Goal: Information Seeking & Learning: Learn about a topic

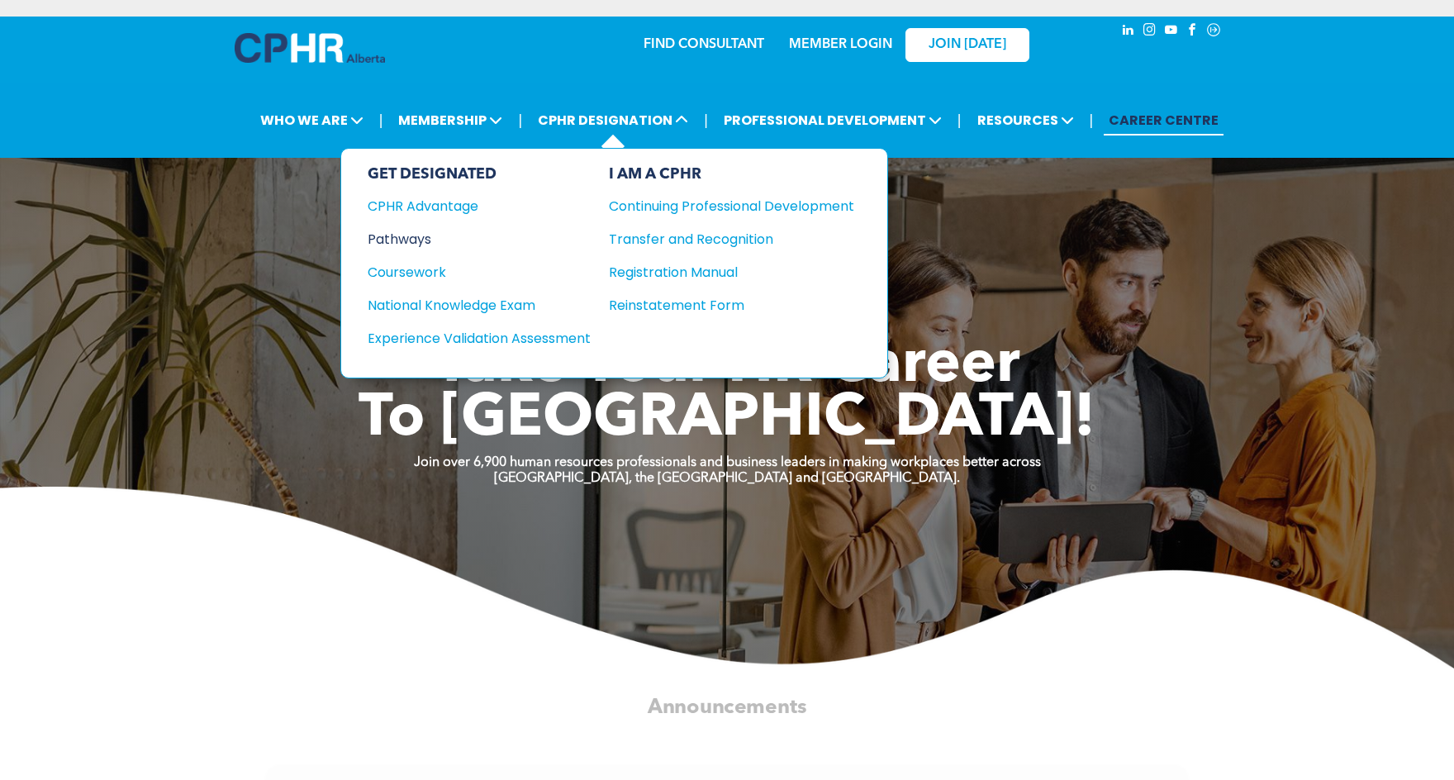
click at [407, 239] on div "Pathways" at bounding box center [468, 239] width 201 height 21
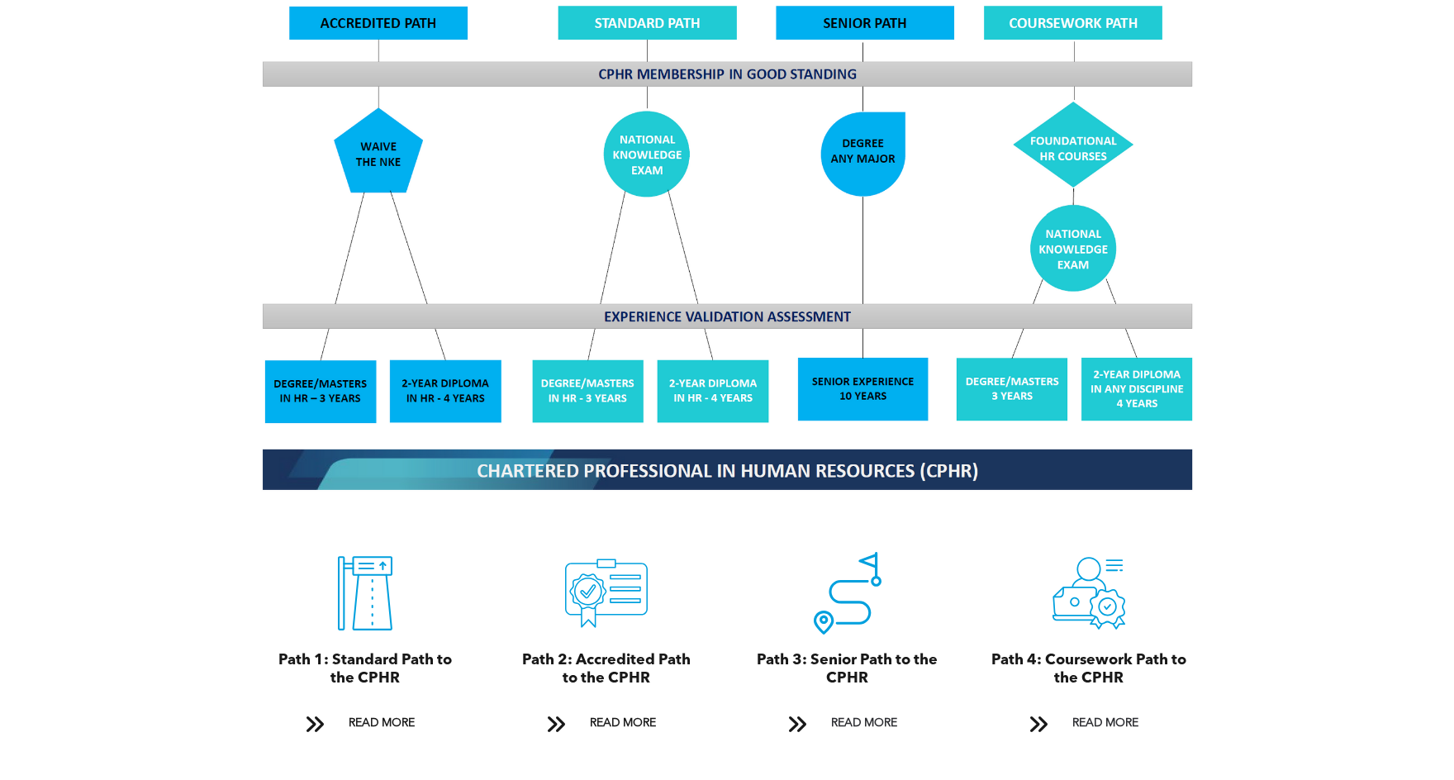
scroll to position [1487, 0]
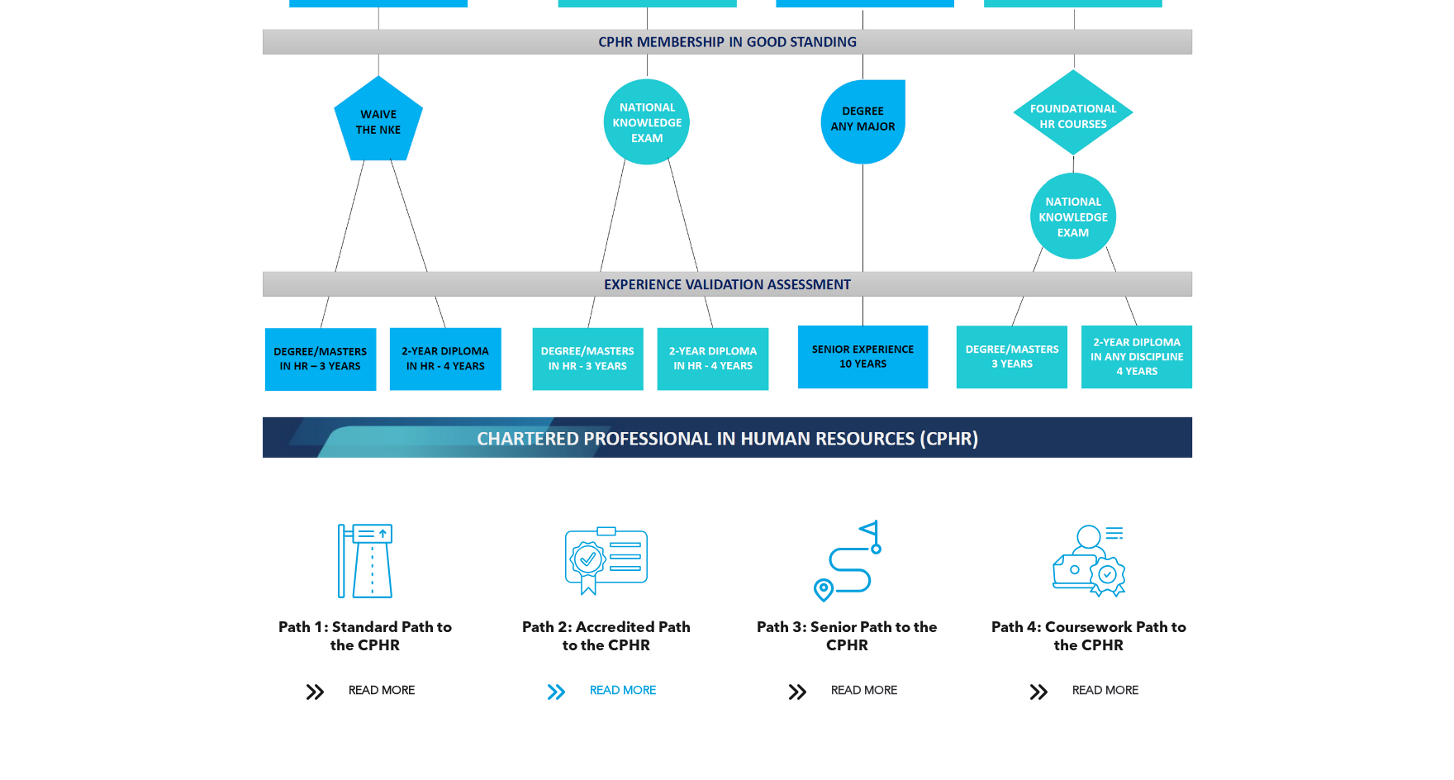
click at [594, 676] on span "READ MORE" at bounding box center [623, 691] width 78 height 31
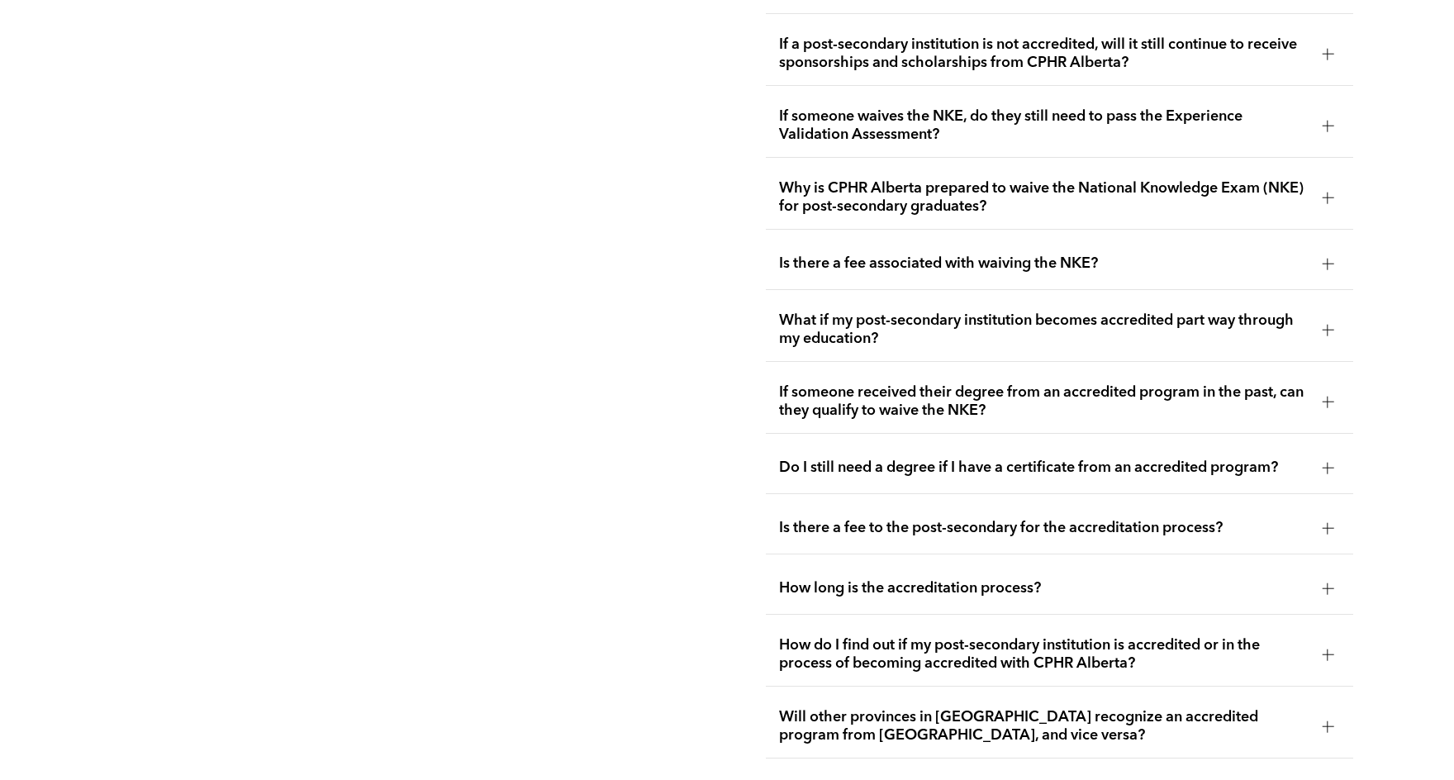
scroll to position [3498, 0]
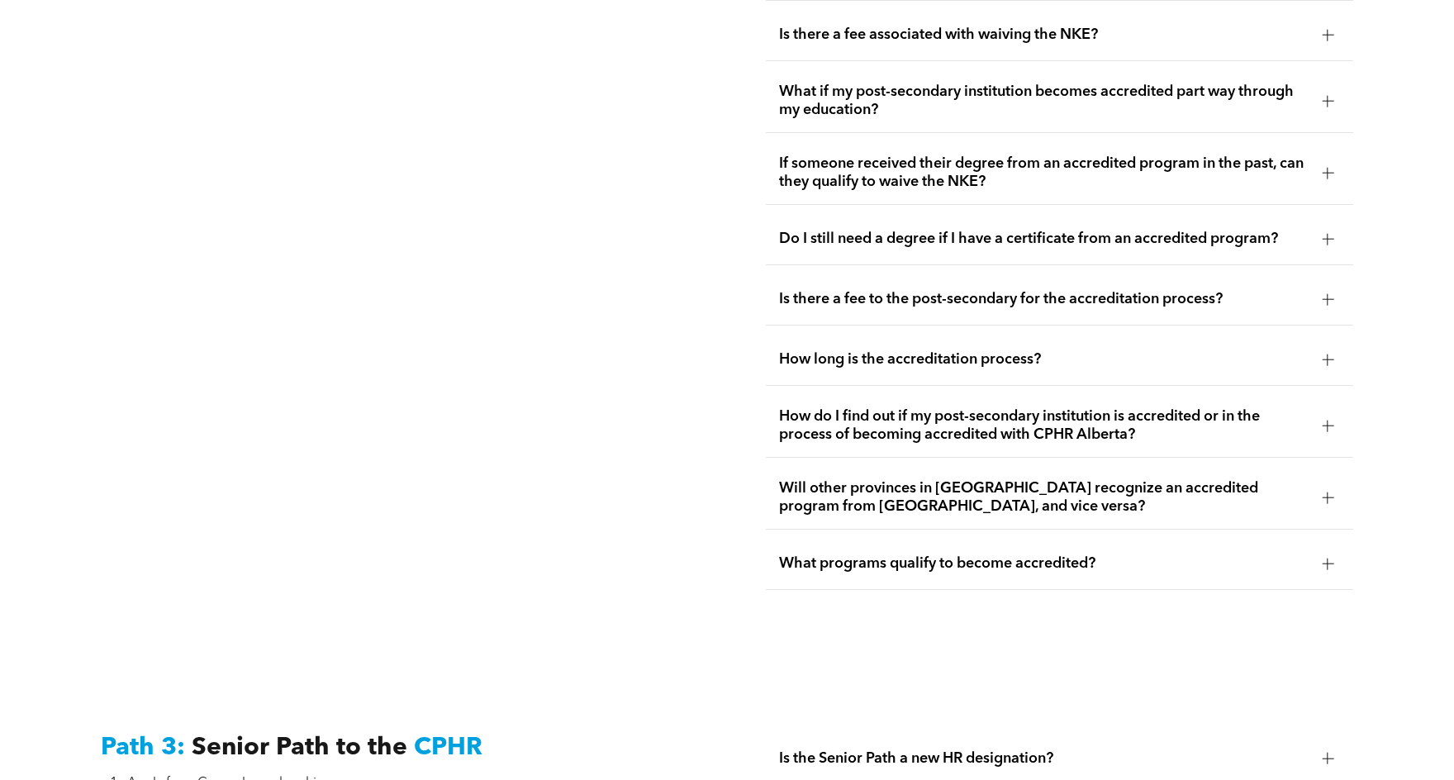
click at [1318, 287] on div at bounding box center [1327, 299] width 25 height 25
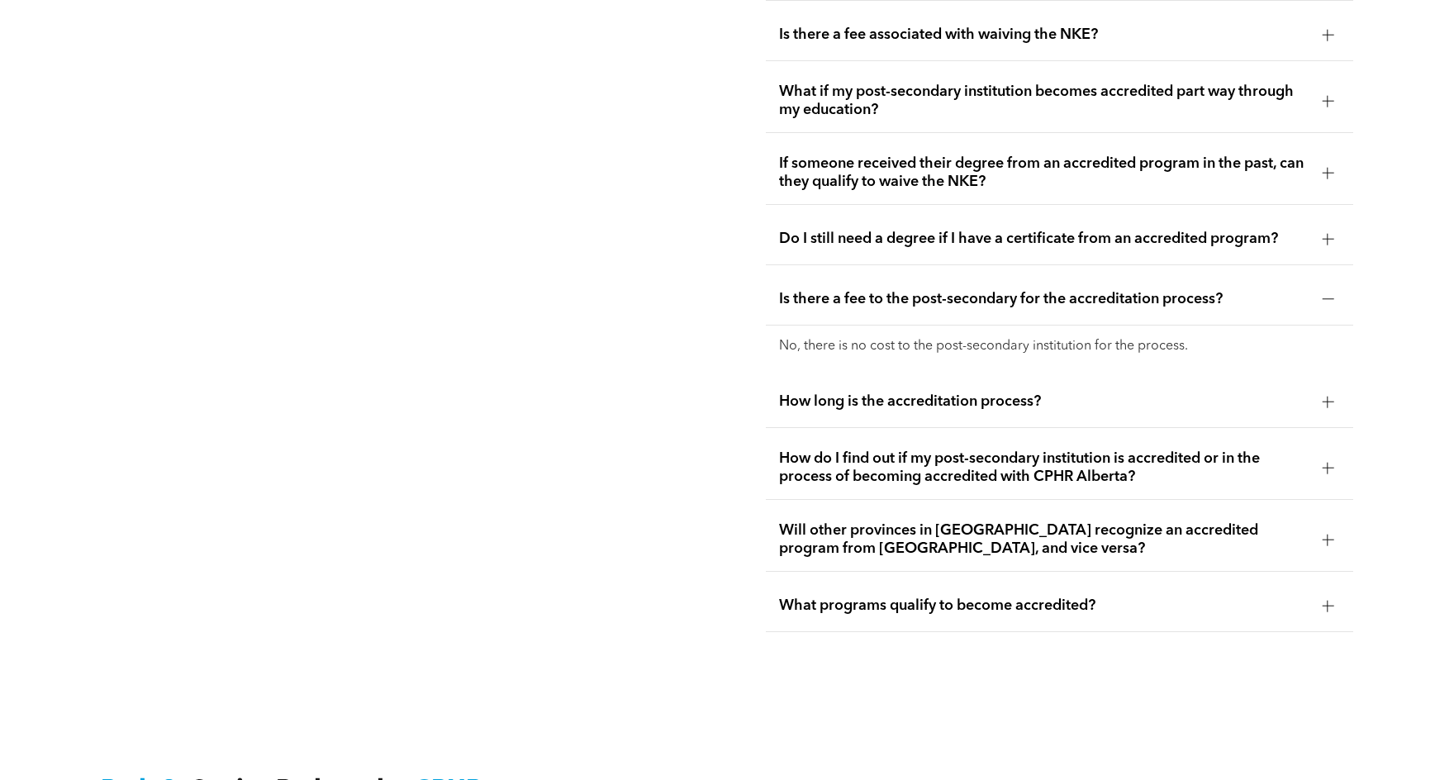
click at [1318, 287] on div at bounding box center [1327, 299] width 25 height 25
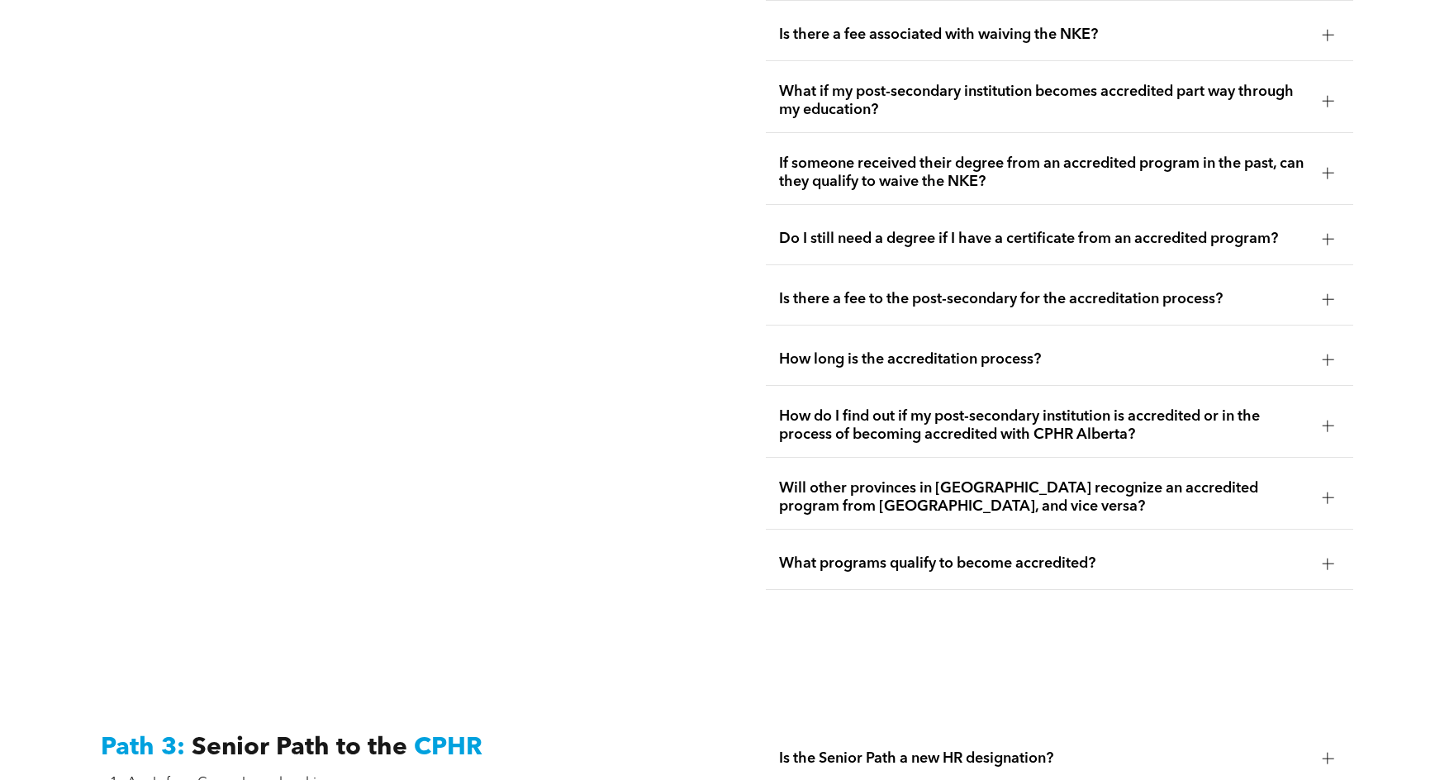
click at [1323, 425] on div at bounding box center [1328, 425] width 12 height 1
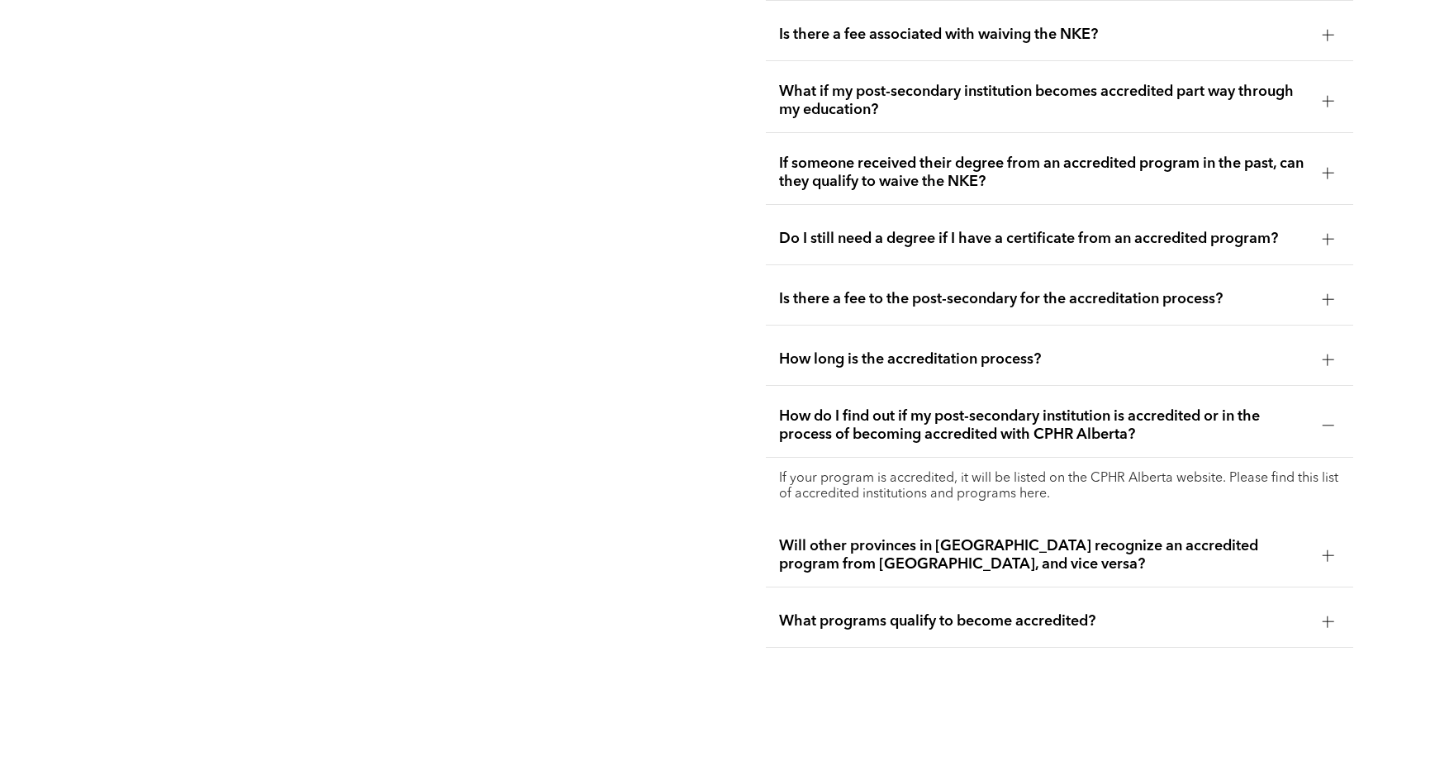
click at [1030, 471] on p "If your program is accredited, it will be listed on the CPHR Alberta website. P…" at bounding box center [1059, 486] width 561 height 31
click at [997, 471] on p "If your program is accredited, it will be listed on the CPHR Alberta website. P…" at bounding box center [1059, 486] width 561 height 31
click at [1033, 471] on p "If your program is accredited, it will be listed on the CPHR Alberta website. P…" at bounding box center [1059, 486] width 561 height 31
click at [1034, 471] on p "If your program is accredited, it will be listed on the CPHR Alberta website. P…" at bounding box center [1059, 486] width 561 height 31
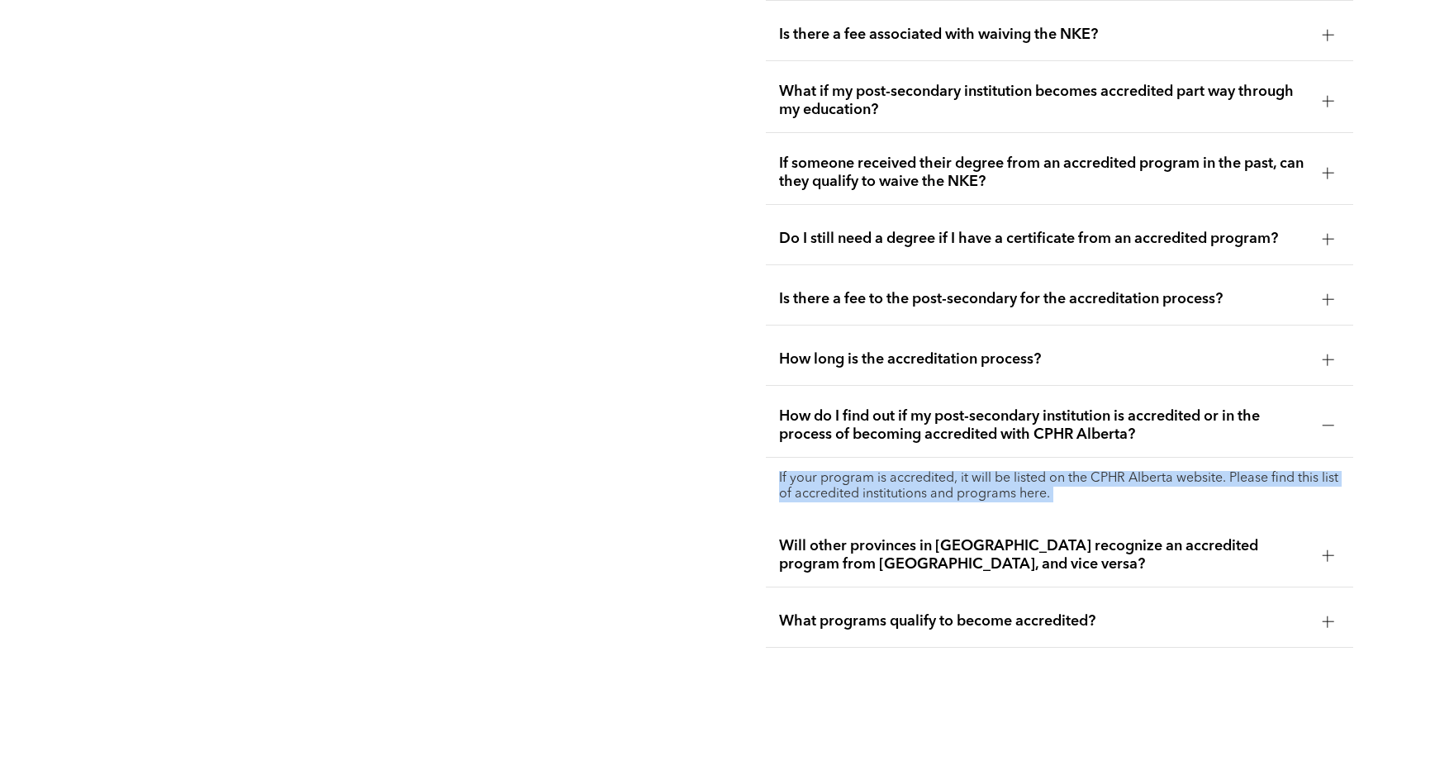
click at [1034, 471] on p "If your program is accredited, it will be listed on the CPHR Alberta website. P…" at bounding box center [1059, 486] width 561 height 31
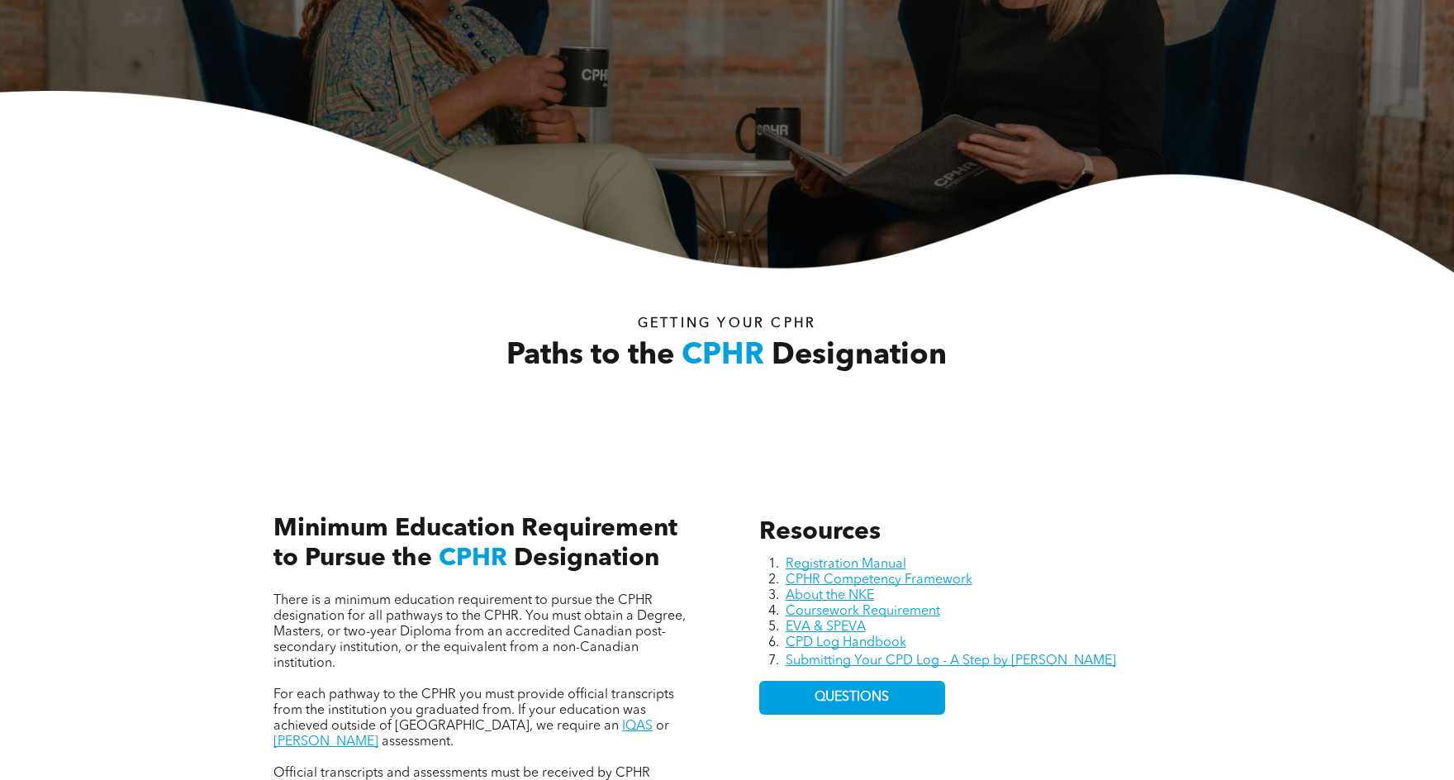
scroll to position [0, 0]
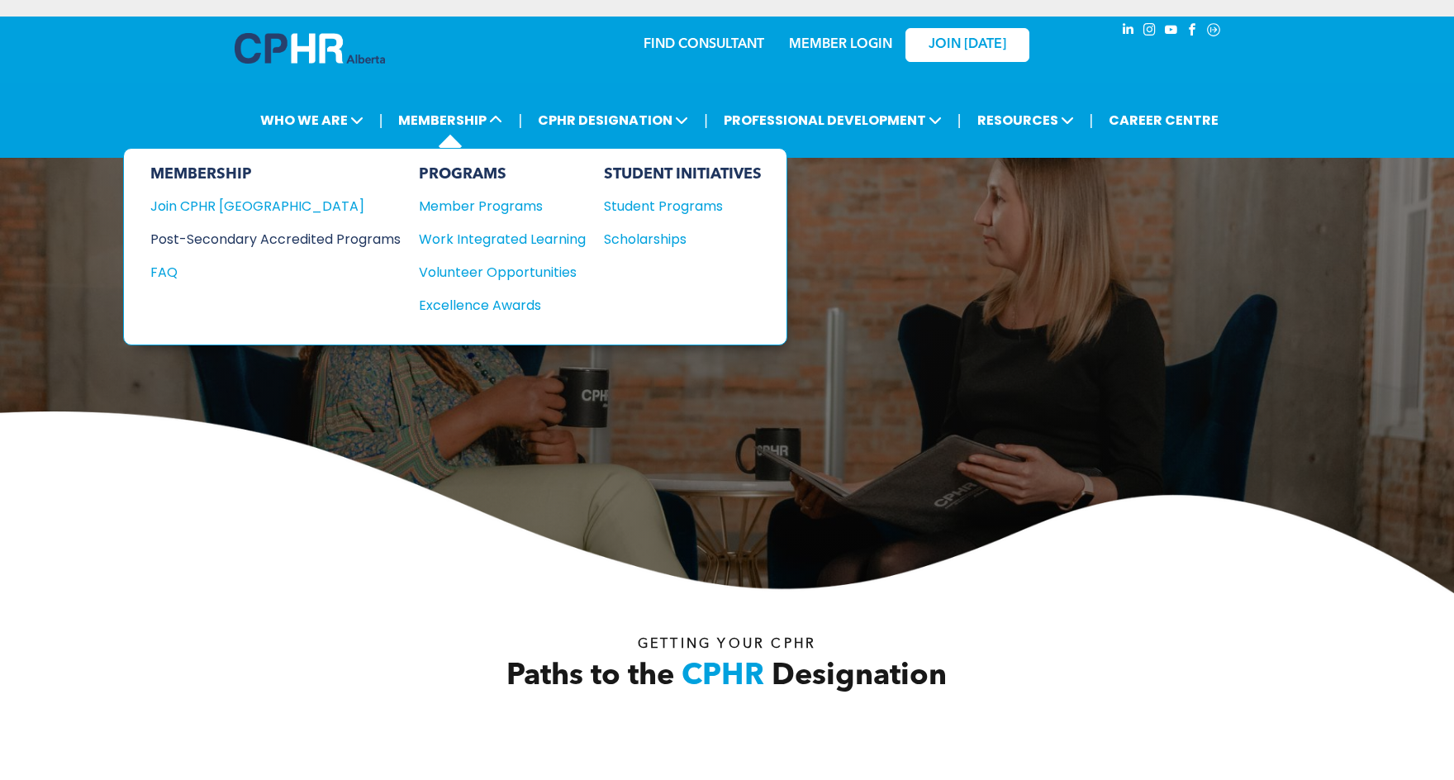
click at [324, 238] on div "Post-Secondary Accredited Programs" at bounding box center [263, 239] width 226 height 21
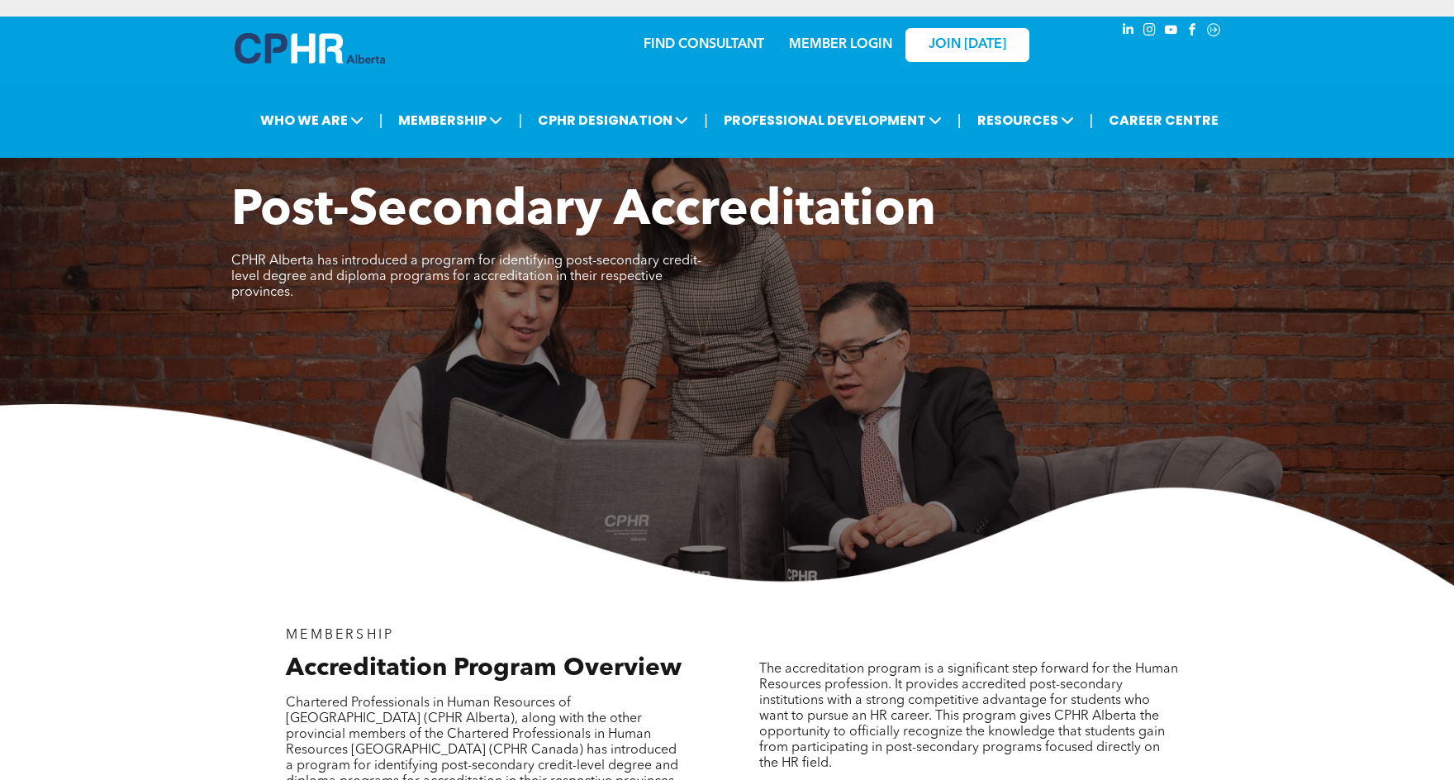
scroll to position [248, 0]
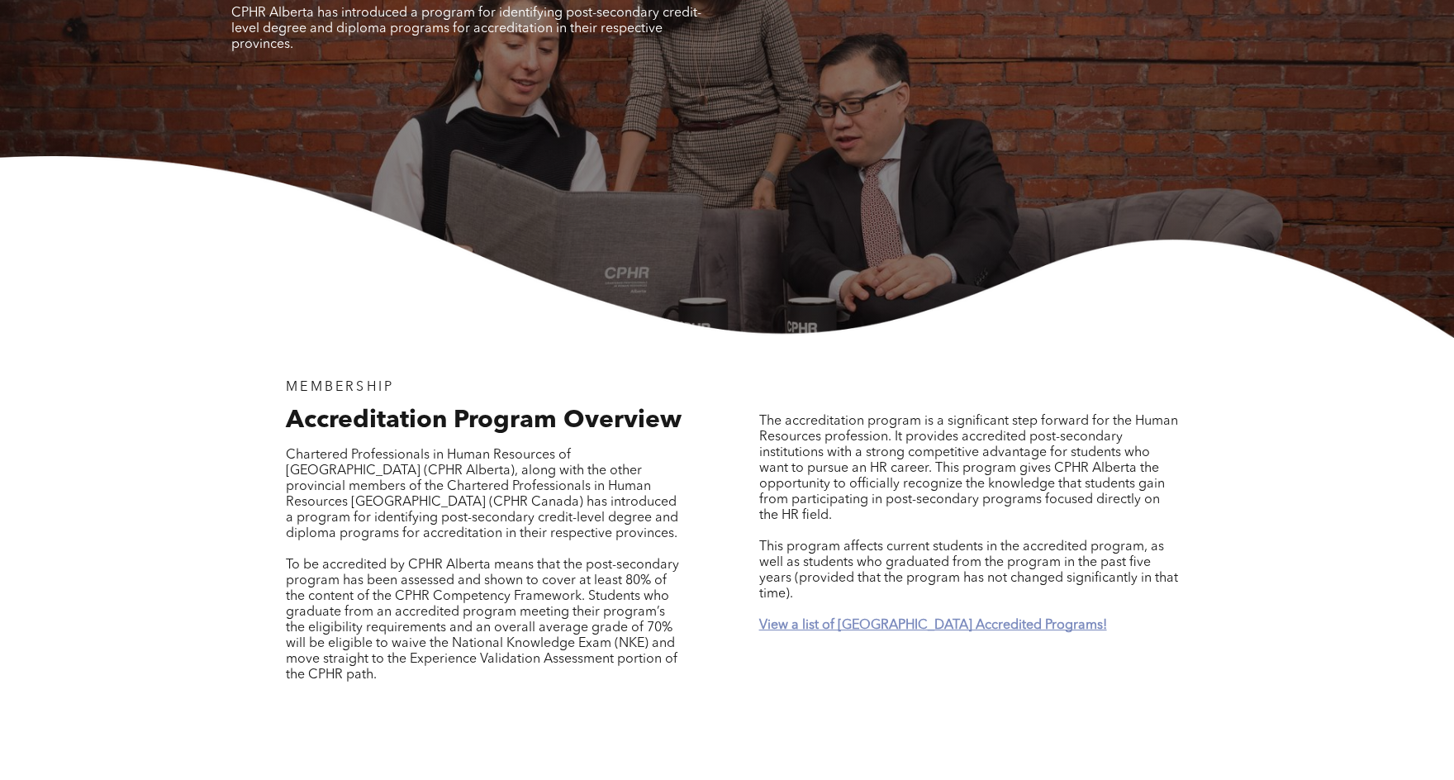
click at [919, 619] on strong "View a list of [GEOGRAPHIC_DATA] Accredited Programs!" at bounding box center [933, 625] width 348 height 13
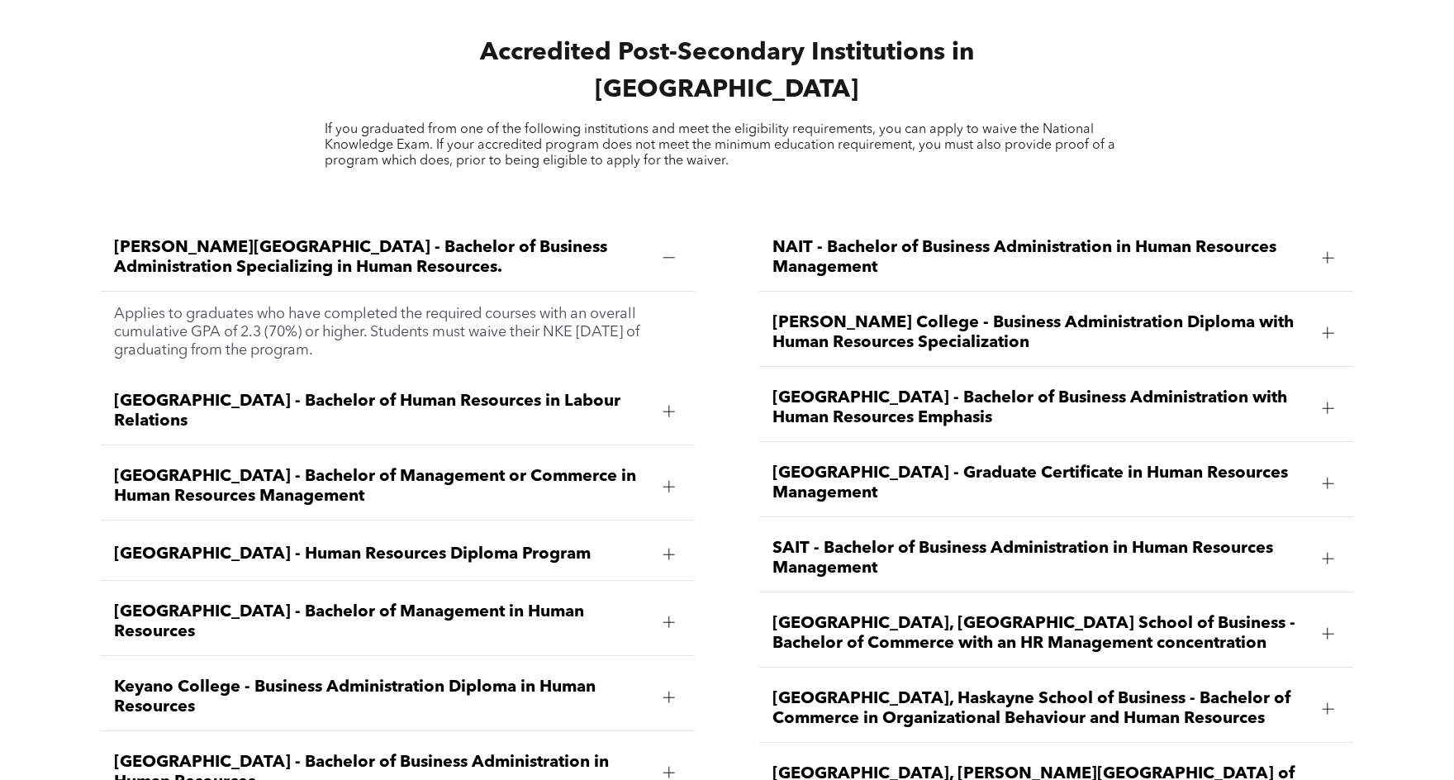
scroll to position [2272, 0]
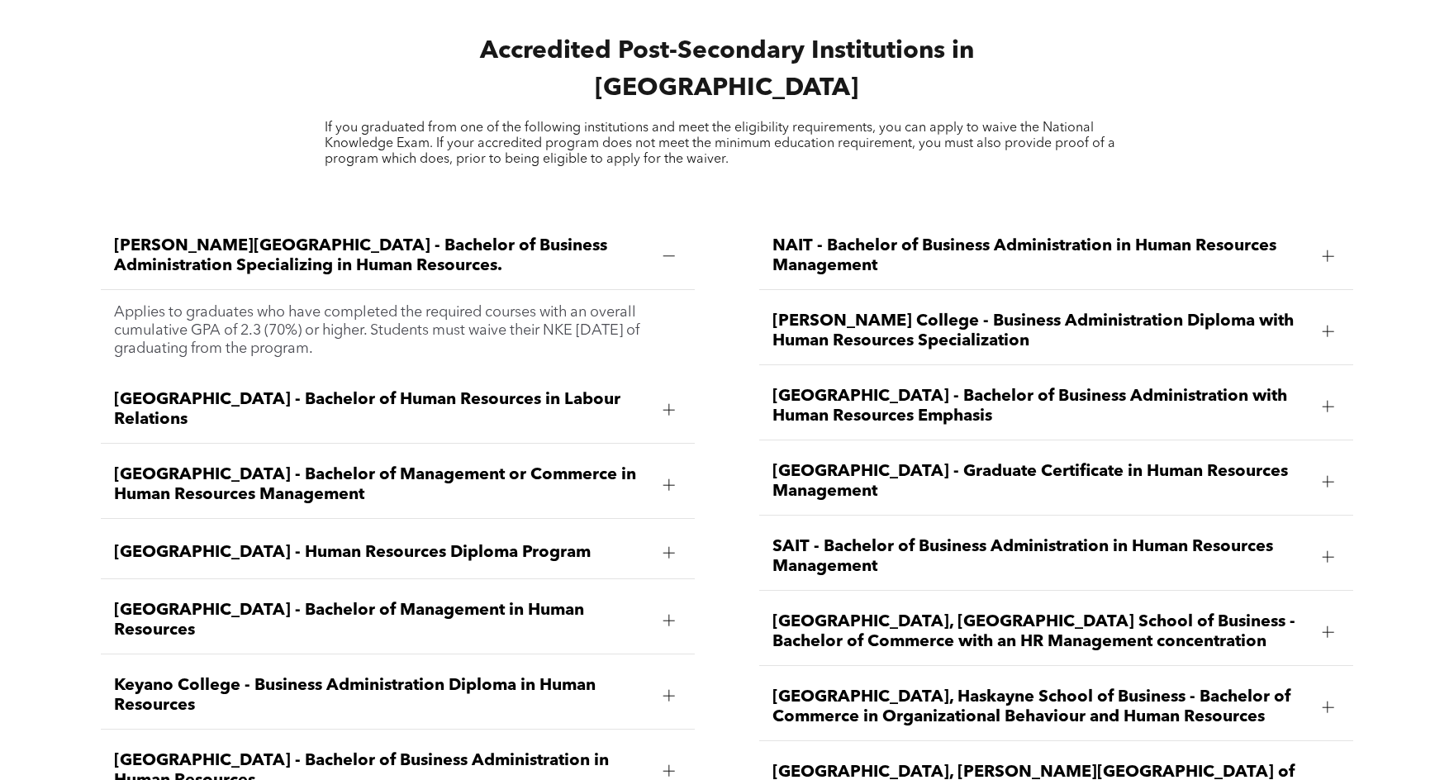
click at [670, 552] on div at bounding box center [669, 552] width 12 height 1
